Goal: Find contact information: Find contact information

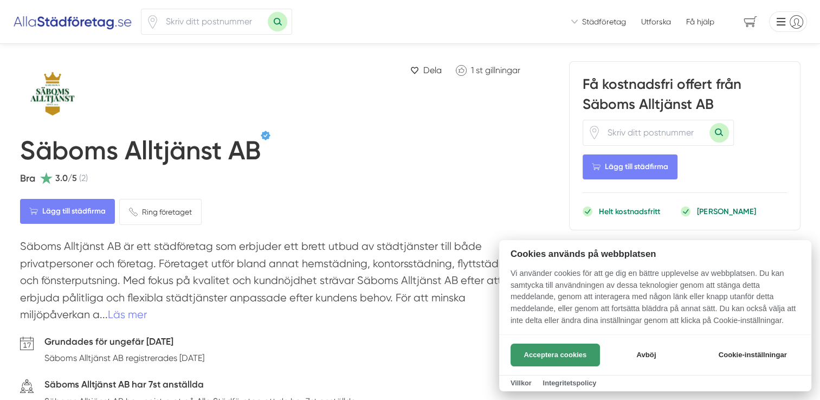
click at [557, 359] on button "Acceptera cookies" at bounding box center [555, 355] width 89 height 23
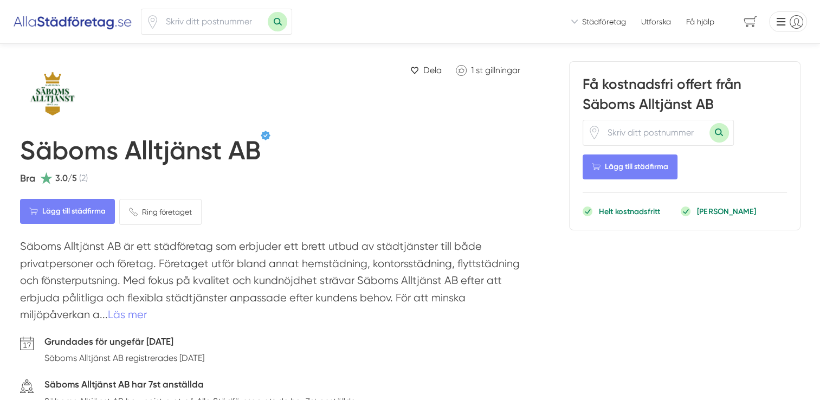
click at [436, 200] on div "Lägg till städfirma Ring företaget Ta bort" at bounding box center [273, 212] width 506 height 26
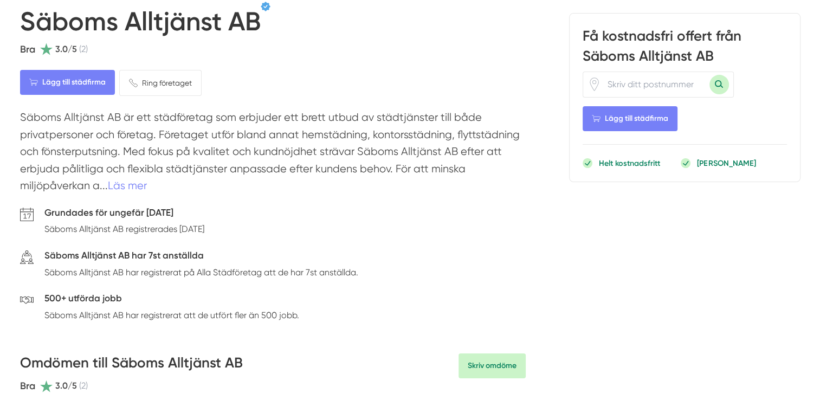
scroll to position [130, 0]
click at [144, 186] on link "Läs mer" at bounding box center [127, 184] width 39 height 12
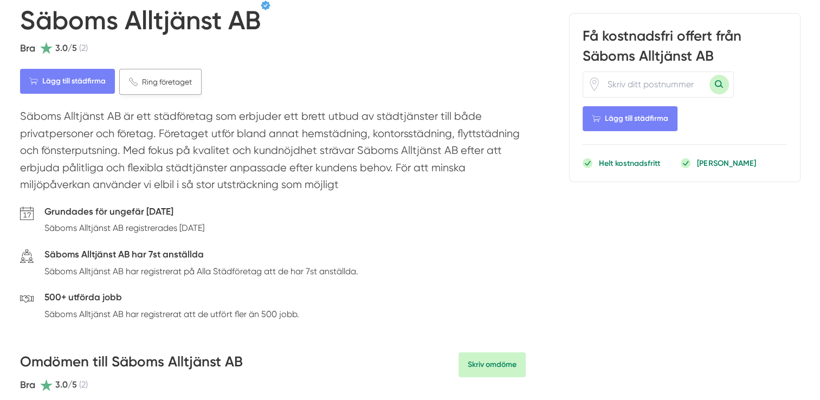
click at [149, 88] on link "Ring företaget" at bounding box center [160, 82] width 82 height 26
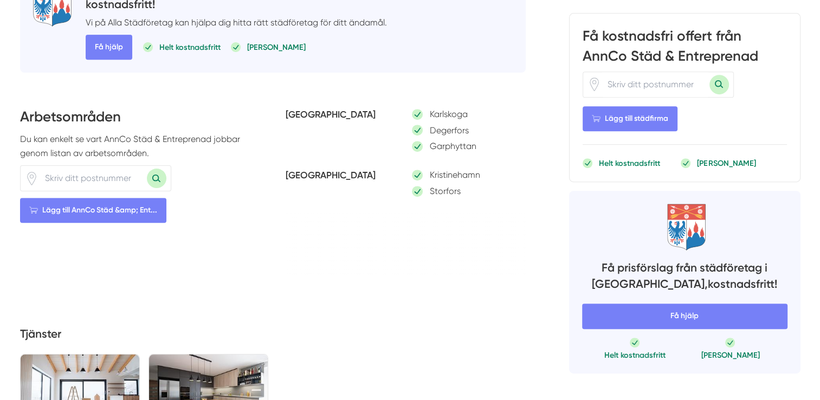
scroll to position [477, 0]
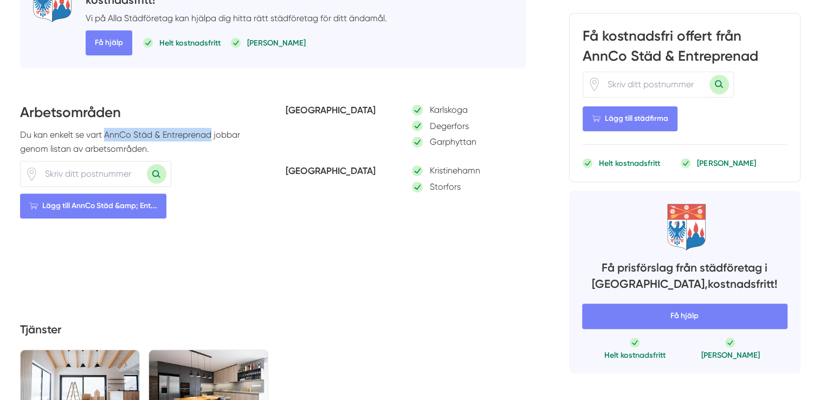
drag, startPoint x: 106, startPoint y: 133, endPoint x: 211, endPoint y: 132, distance: 104.6
click at [211, 132] on p "Du kan enkelt se vart AnnCo Städ & Entreprenad jobbar genom listan av arbetsomr…" at bounding box center [140, 142] width 240 height 28
copy p "AnnCo Städ & Entreprenad"
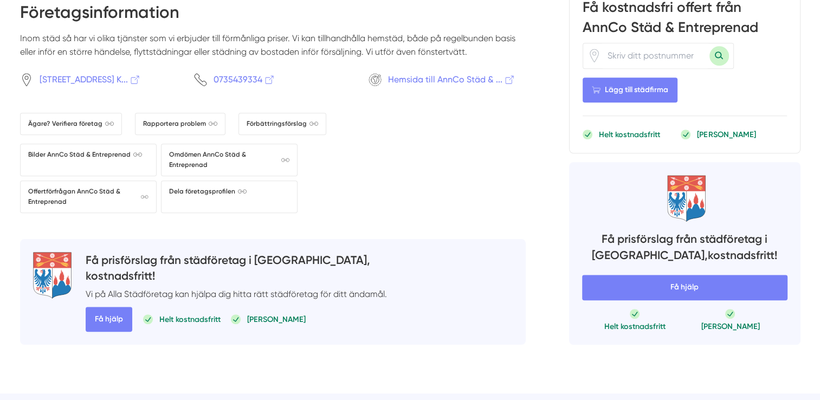
scroll to position [998, 0]
